Goal: Transaction & Acquisition: Purchase product/service

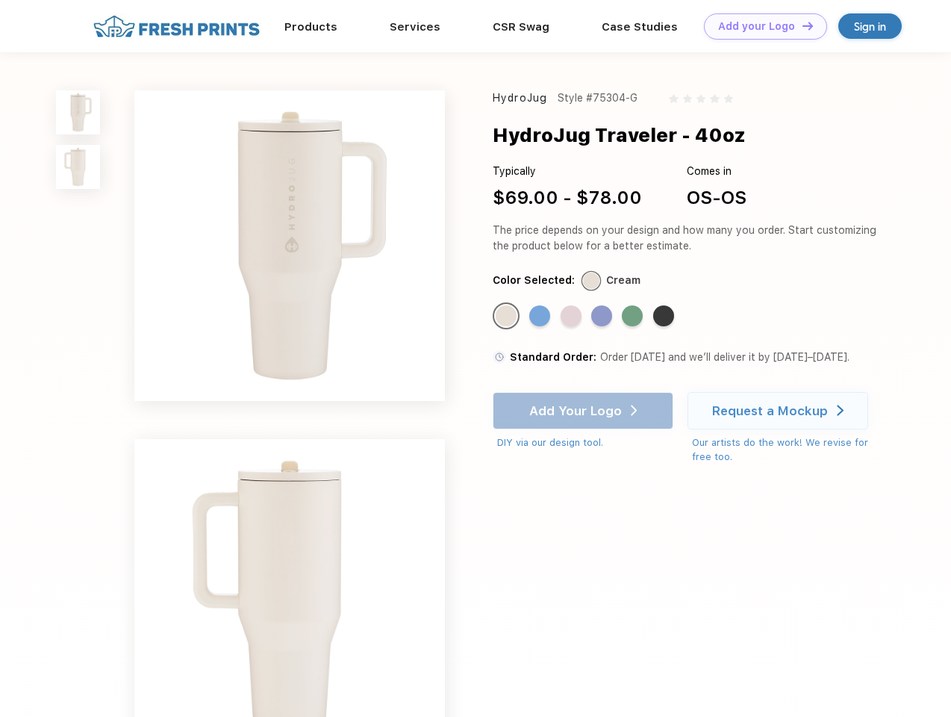
click at [760, 26] on link "Add your Logo Design Tool" at bounding box center [765, 26] width 123 height 26
click at [0, 0] on div "Design Tool" at bounding box center [0, 0] width 0 height 0
click at [801, 25] on link "Add your Logo Design Tool" at bounding box center [765, 26] width 123 height 26
click at [78, 112] on img at bounding box center [78, 112] width 44 height 44
click at [78, 167] on img at bounding box center [78, 167] width 44 height 44
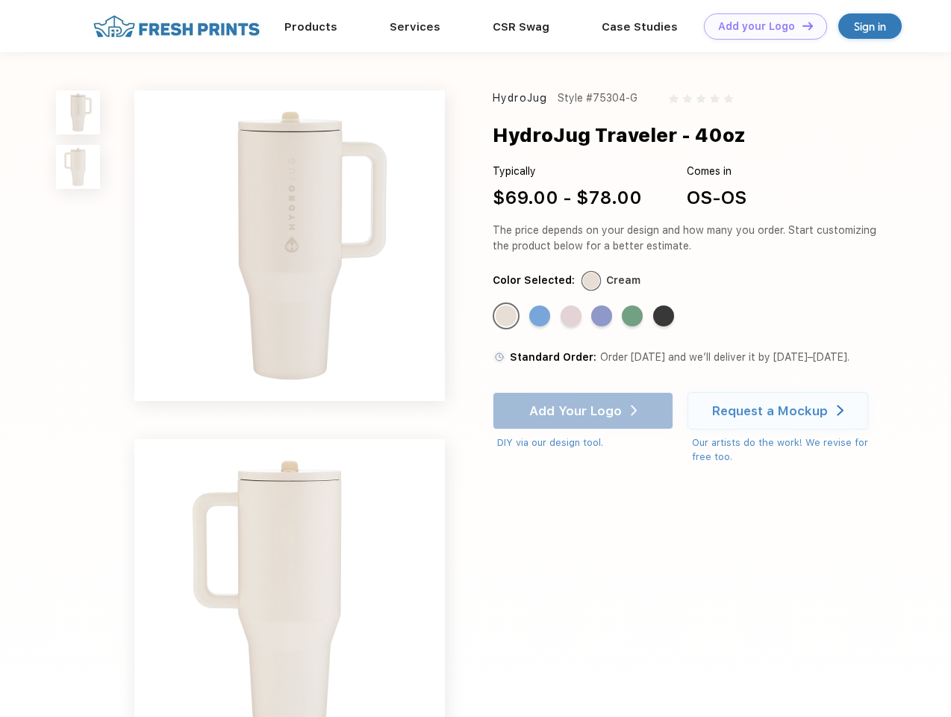
click at [508, 317] on div "Standard Color" at bounding box center [506, 315] width 21 height 21
click at [541, 317] on div "Standard Color" at bounding box center [539, 315] width 21 height 21
click at [573, 317] on div "Standard Color" at bounding box center [571, 315] width 21 height 21
click at [603, 317] on div "Standard Color" at bounding box center [601, 315] width 21 height 21
click at [634, 317] on div "Standard Color" at bounding box center [632, 315] width 21 height 21
